Goal: Transaction & Acquisition: Purchase product/service

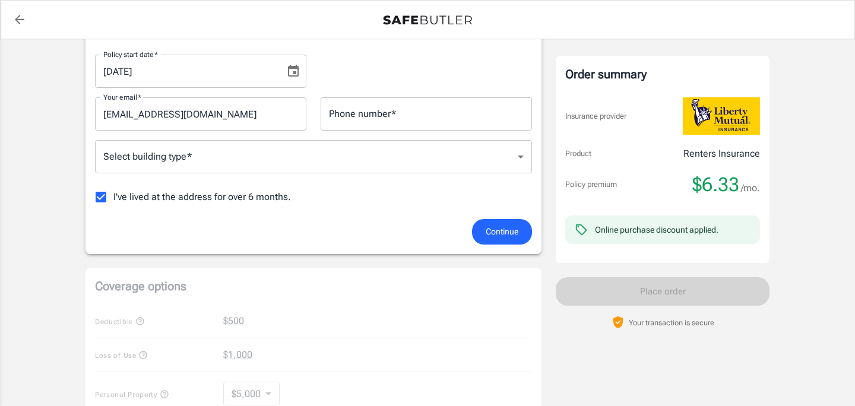
scroll to position [223, 0]
click at [182, 159] on body "Policy premium $ 6.33 /mo Liberty Mutual Renters Insurance 108 WESTERN AVE 1 LY…" at bounding box center [427, 338] width 855 height 1122
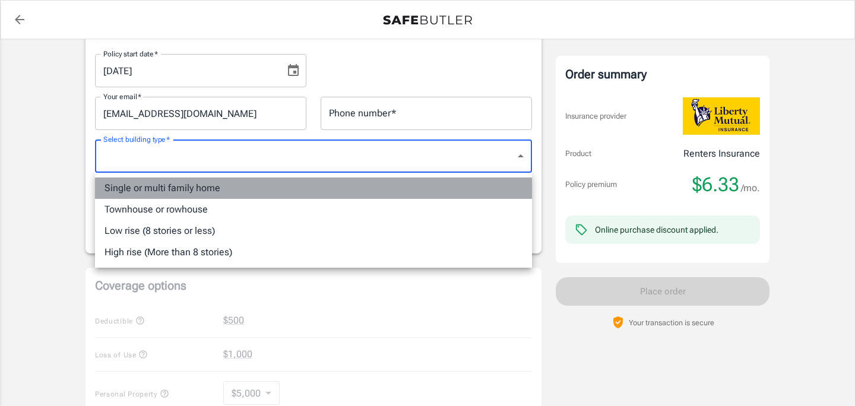
click at [179, 189] on li "Single or multi family home" at bounding box center [313, 187] width 437 height 21
type input "singlefamily"
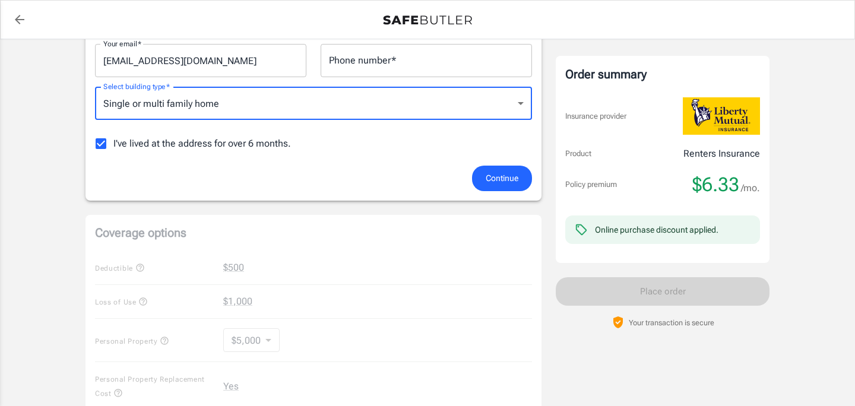
scroll to position [272, 0]
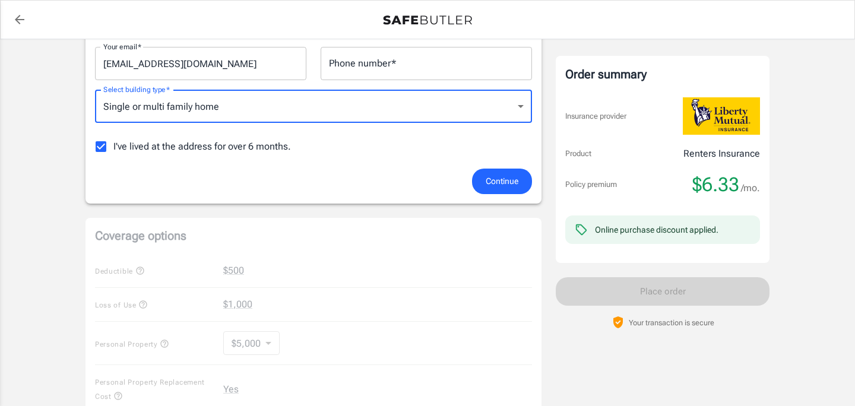
click at [506, 182] on span "Continue" at bounding box center [501, 181] width 33 height 15
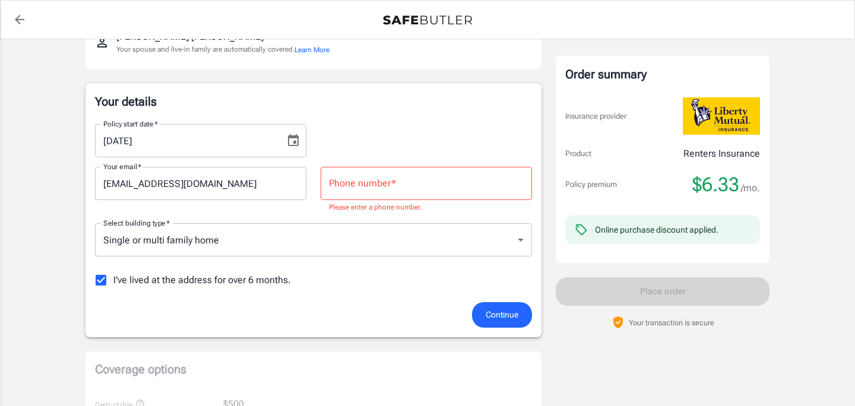
scroll to position [133, 0]
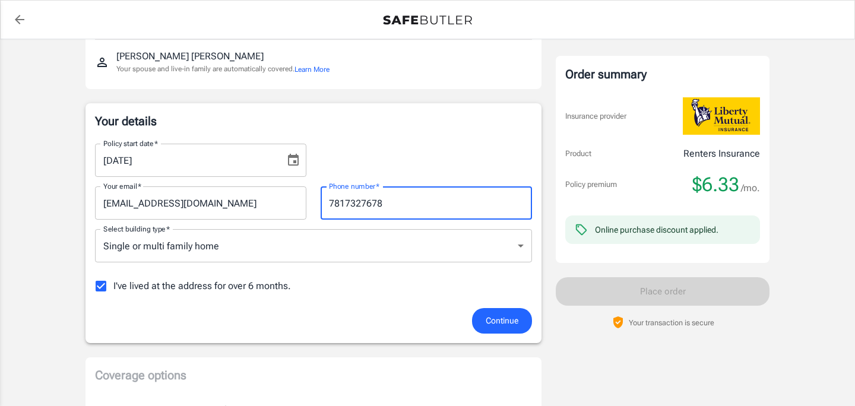
type input "7817327678"
click at [513, 318] on span "Continue" at bounding box center [501, 320] width 33 height 15
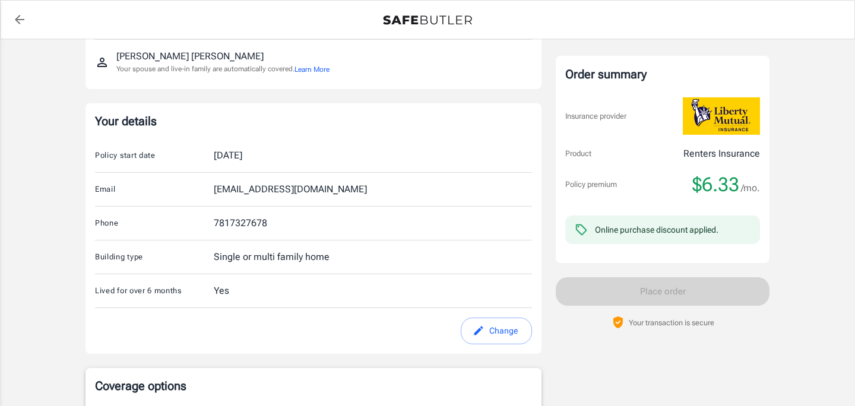
scroll to position [461, 0]
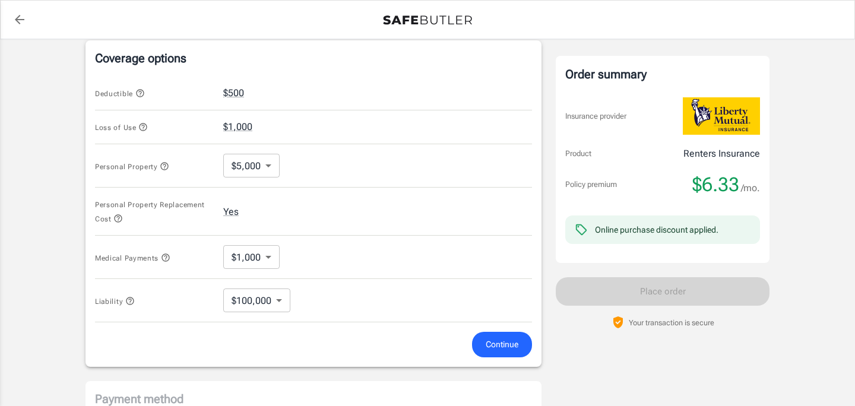
click at [501, 341] on span "Continue" at bounding box center [501, 344] width 33 height 15
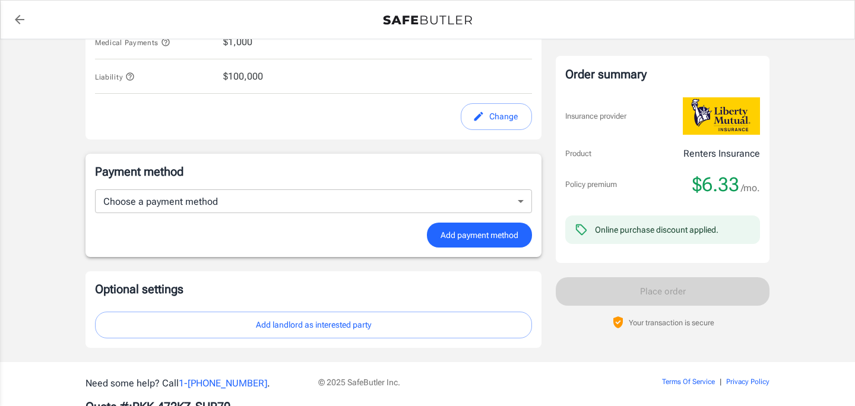
scroll to position [663, 0]
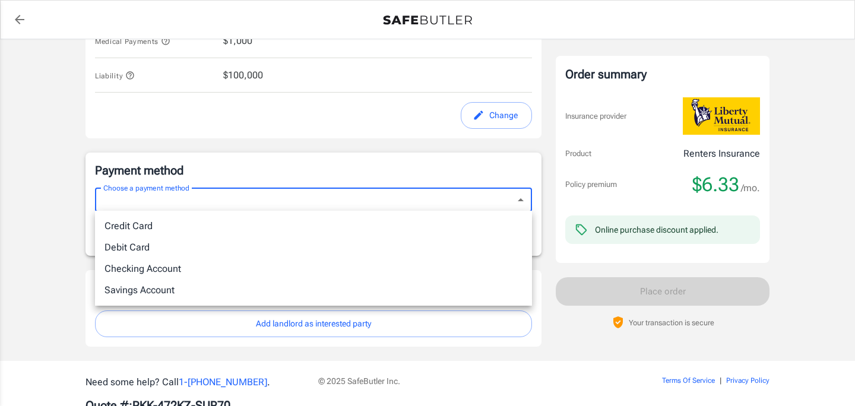
click at [154, 231] on li "Credit Card" at bounding box center [313, 225] width 437 height 21
type input "credit"
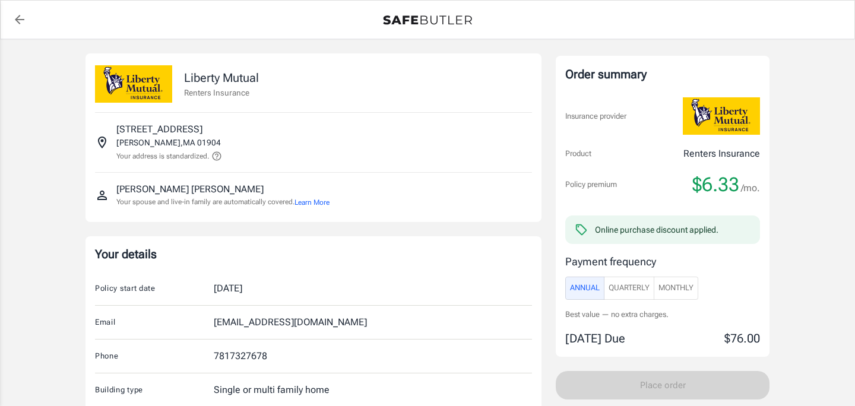
scroll to position [0, 0]
click at [18, 20] on icon "back to quotes" at bounding box center [19, 19] width 9 height 9
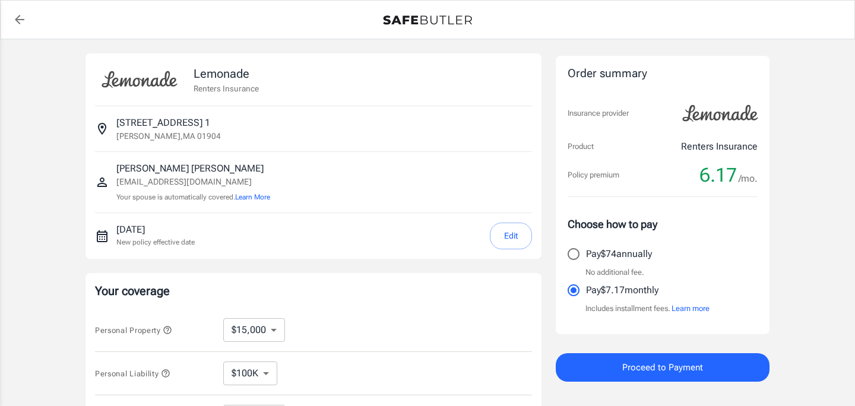
select select "15000"
select select "500"
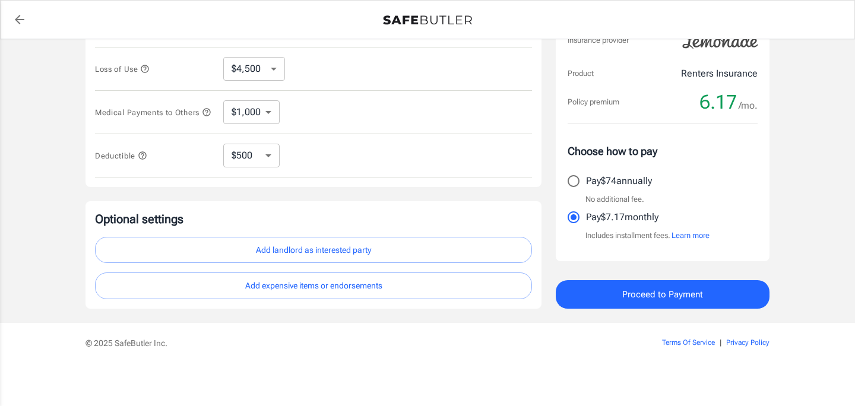
scroll to position [351, 0]
click at [664, 297] on span "Proceed to Payment" at bounding box center [662, 294] width 81 height 15
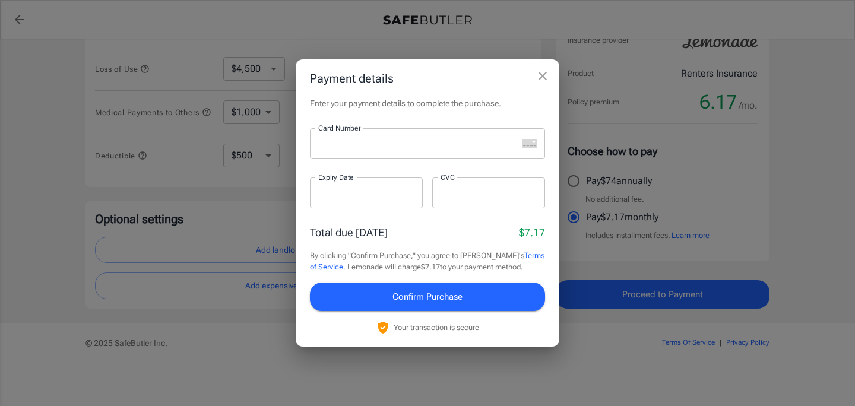
click at [542, 73] on icon "close" at bounding box center [542, 76] width 14 height 14
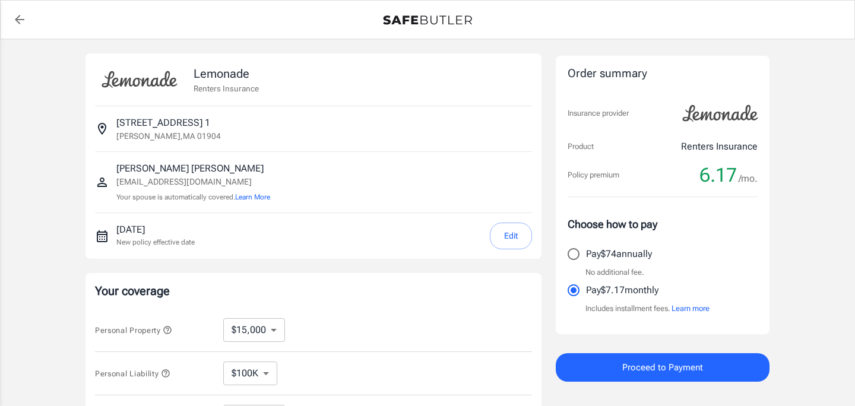
scroll to position [0, 0]
click at [510, 237] on button "Edit" at bounding box center [511, 236] width 42 height 27
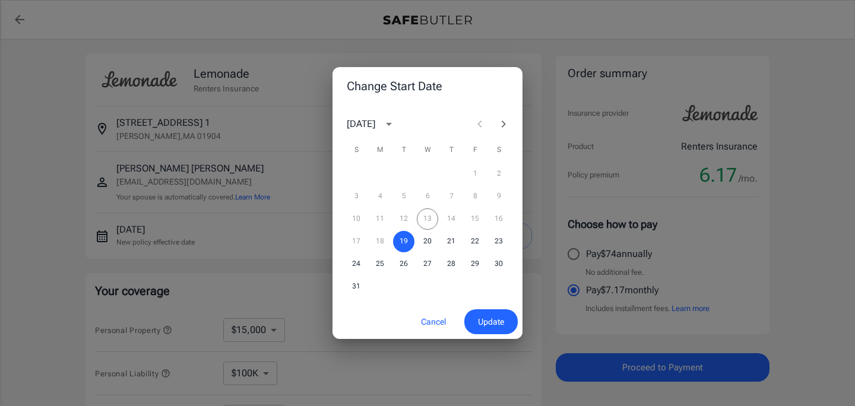
click at [427, 219] on div "10 11 12 13 14 15 16" at bounding box center [427, 218] width 190 height 21
click at [431, 326] on button "Cancel" at bounding box center [433, 322] width 52 height 26
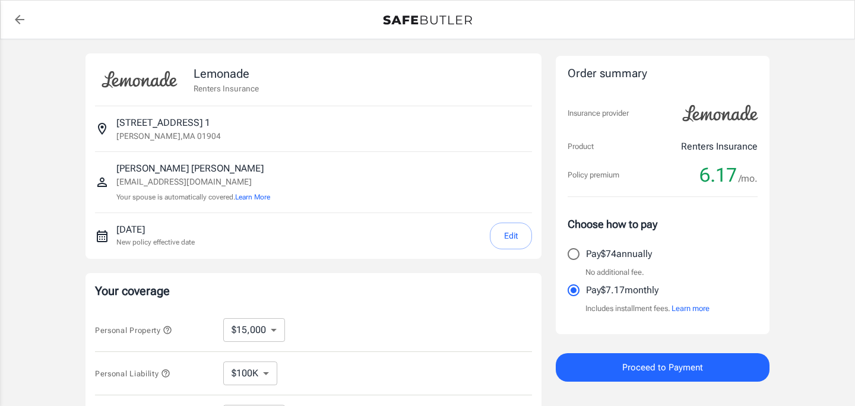
click at [20, 18] on icon "back to quotes" at bounding box center [19, 19] width 14 height 14
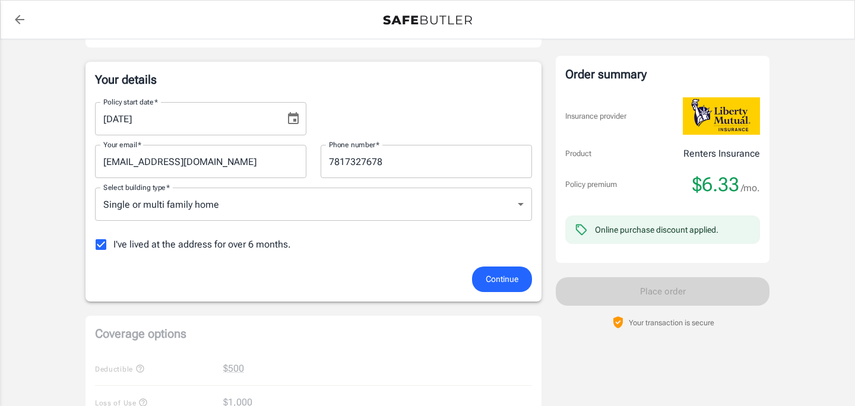
scroll to position [173, 0]
click at [503, 280] on span "Continue" at bounding box center [501, 281] width 33 height 15
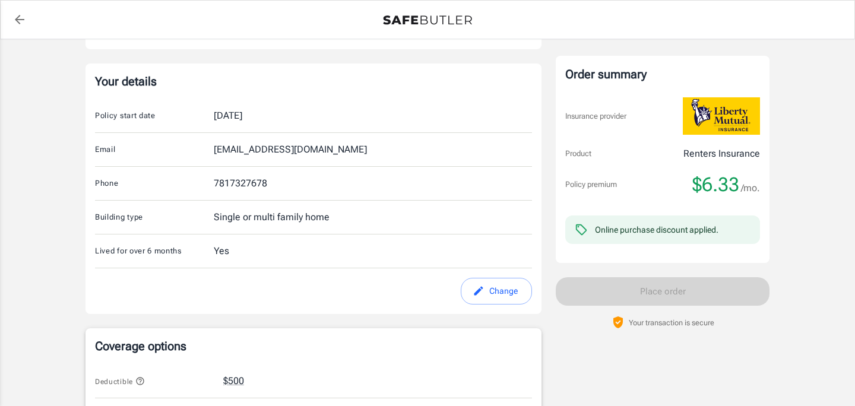
scroll to position [461, 0]
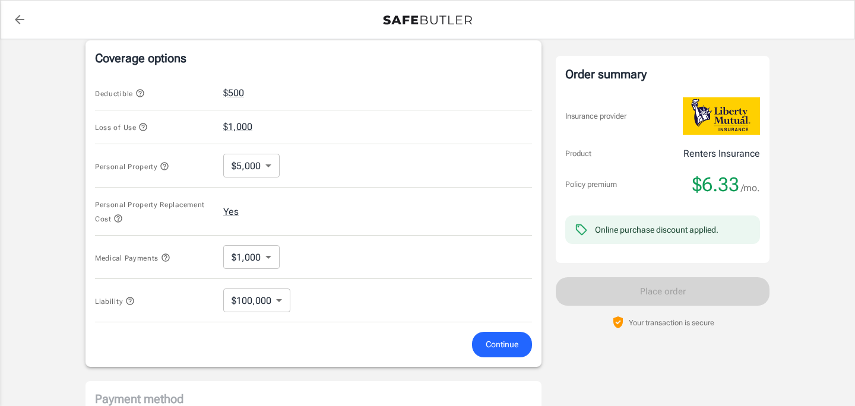
click at [281, 301] on body "Policy premium $ 6.33 /mo Liberty Mutual Renters Insurance 108 WESTERN AVE 1 LY…" at bounding box center [427, 105] width 855 height 1133
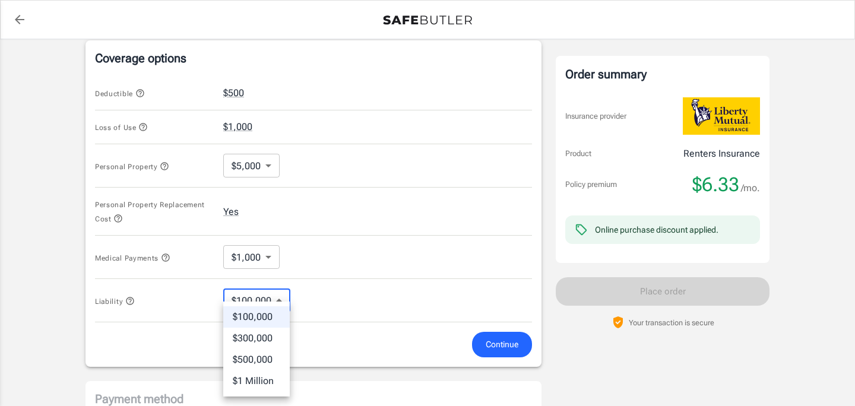
click at [281, 301] on div at bounding box center [427, 203] width 855 height 406
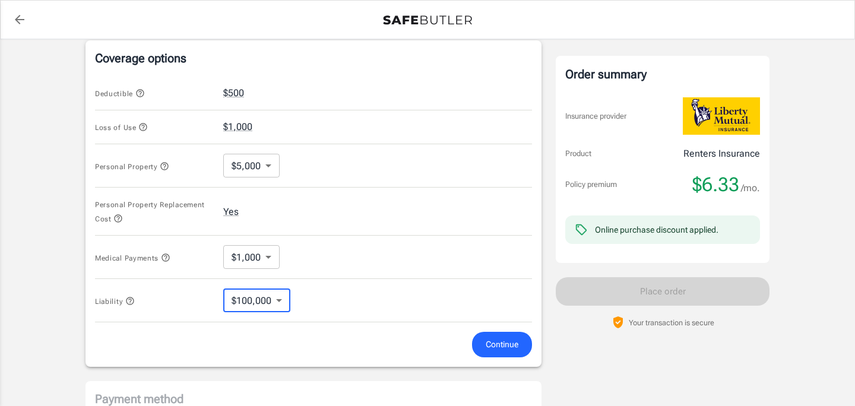
click at [270, 166] on body "Policy premium $ 6.33 /mo Liberty Mutual Renters Insurance 108 WESTERN AVE 1 LY…" at bounding box center [427, 105] width 855 height 1133
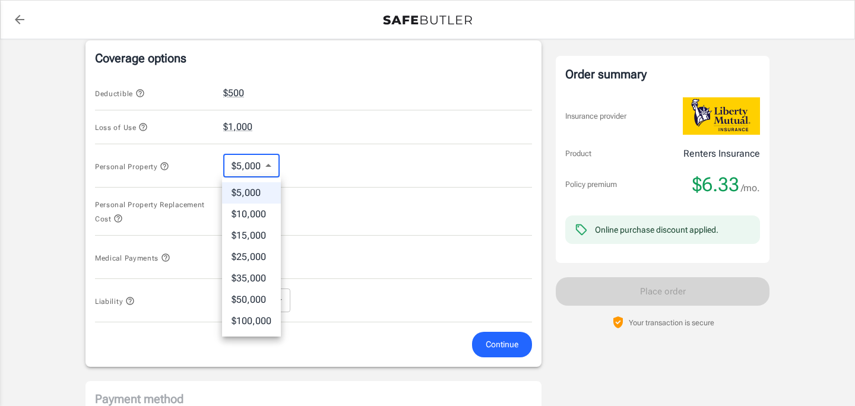
click at [270, 166] on div at bounding box center [427, 203] width 855 height 406
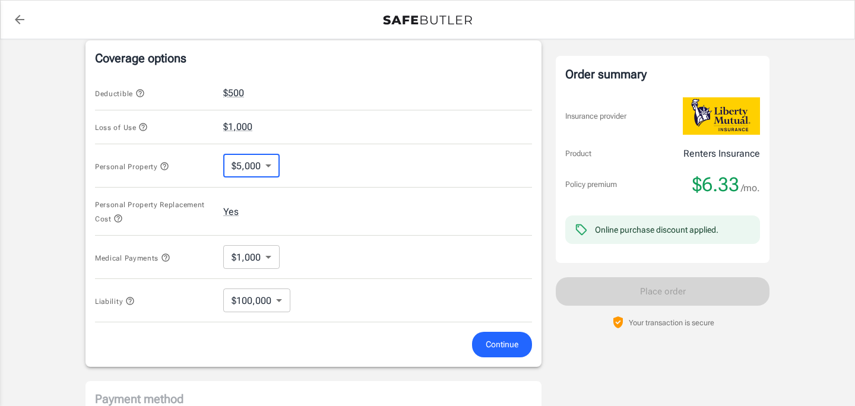
click at [500, 342] on span "Continue" at bounding box center [501, 344] width 33 height 15
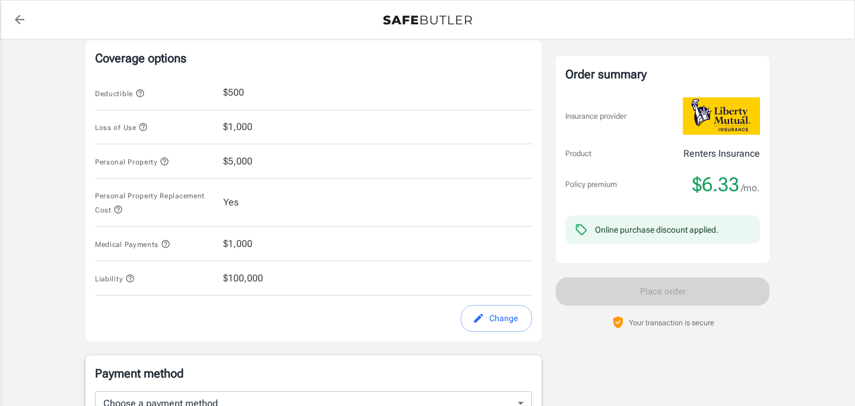
scroll to position [663, 0]
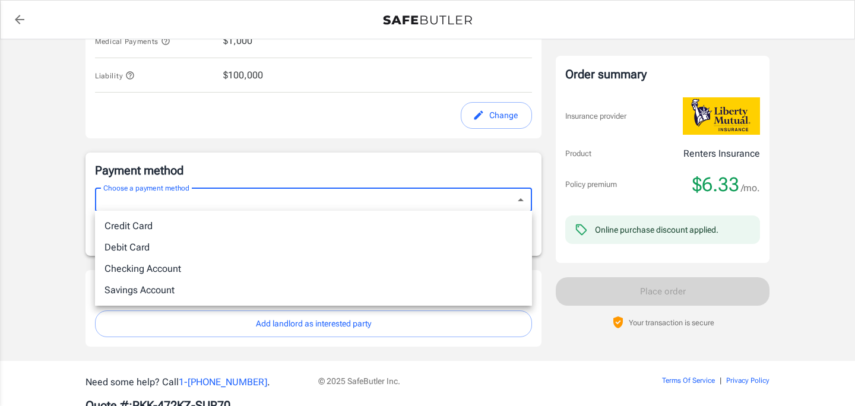
click at [212, 231] on li "Credit Card" at bounding box center [313, 225] width 437 height 21
type input "credit"
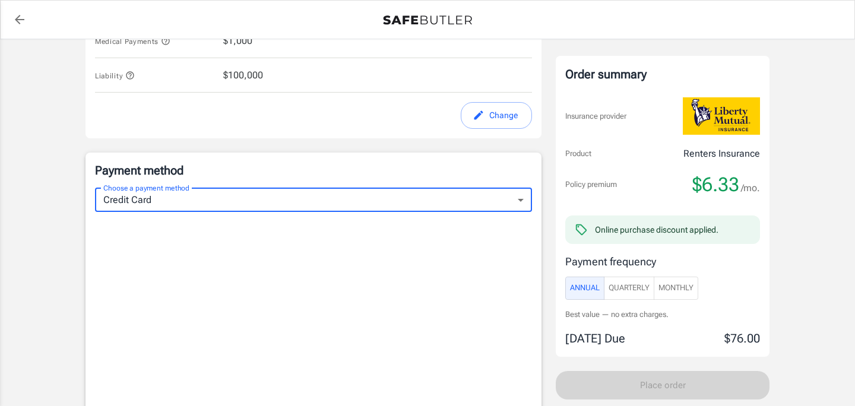
click at [681, 289] on span "Monthly" at bounding box center [675, 288] width 35 height 14
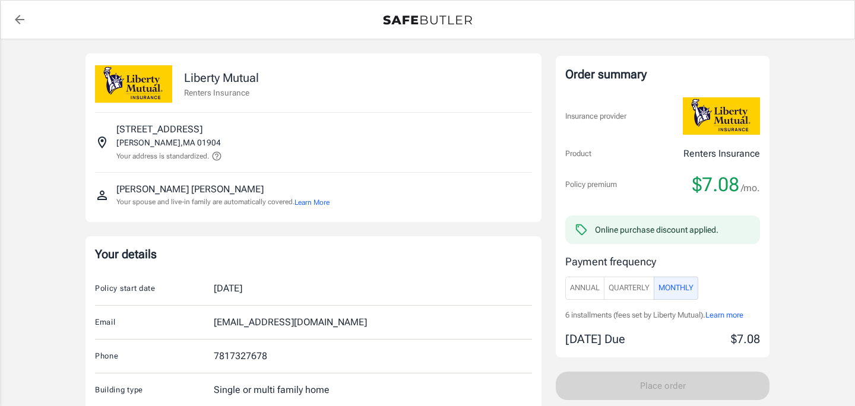
scroll to position [0, 0]
click at [220, 157] on icon at bounding box center [216, 156] width 11 height 11
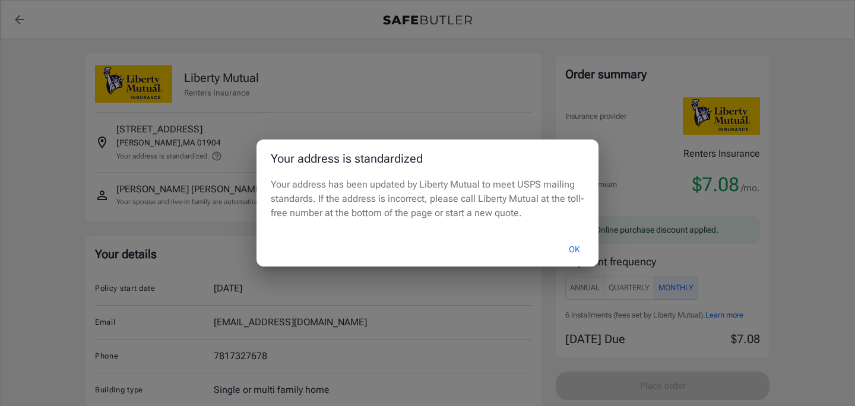
click at [220, 157] on div "Your address is standardized Your address has been updated by Liberty Mutual to…" at bounding box center [427, 203] width 855 height 406
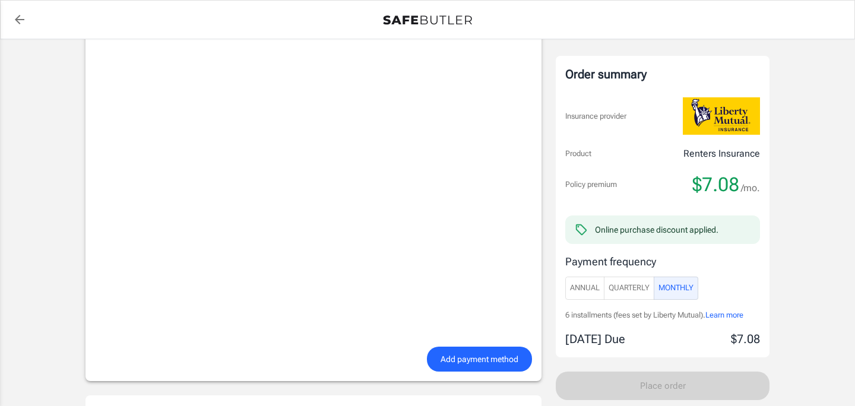
scroll to position [832, 0]
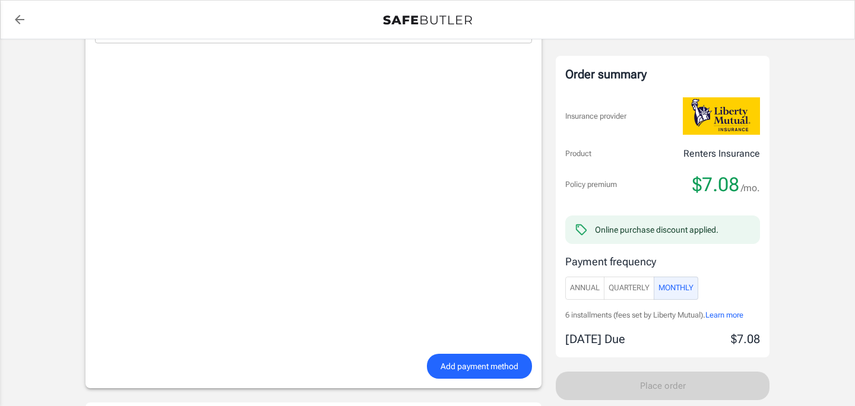
click at [473, 367] on span "Add payment method" at bounding box center [479, 366] width 78 height 15
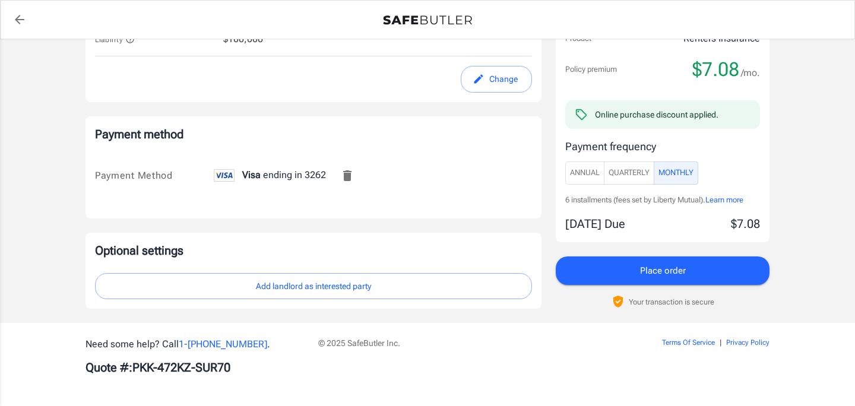
scroll to position [698, 0]
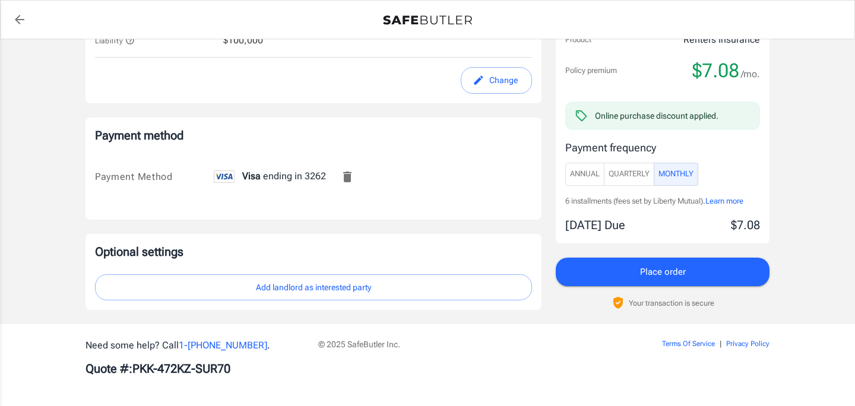
click at [673, 271] on span "Place order" at bounding box center [663, 271] width 46 height 15
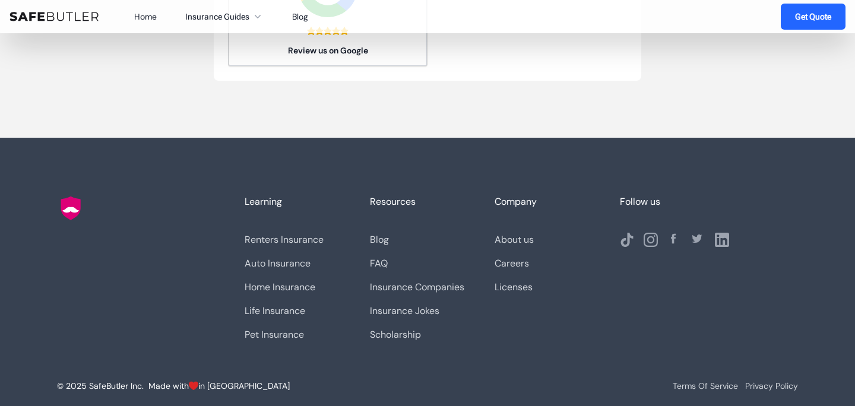
scroll to position [585, 0]
